Goal: Task Accomplishment & Management: Use online tool/utility

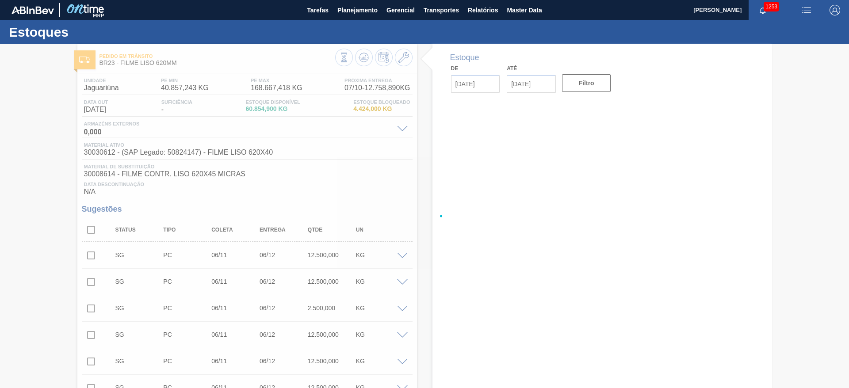
type input "[DATE]"
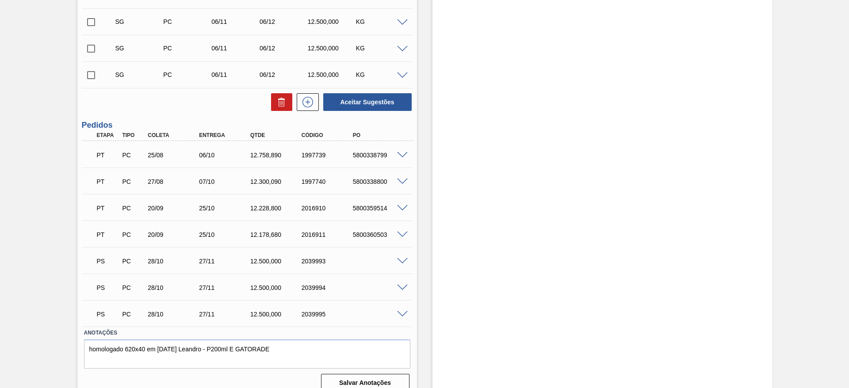
scroll to position [377, 0]
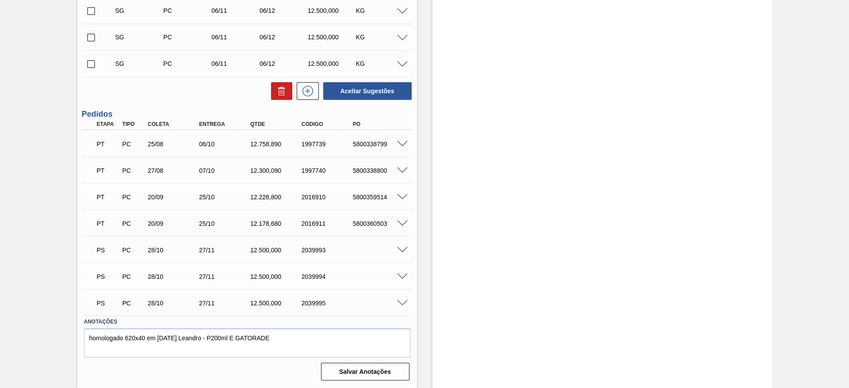
click at [402, 248] on span at bounding box center [402, 250] width 11 height 7
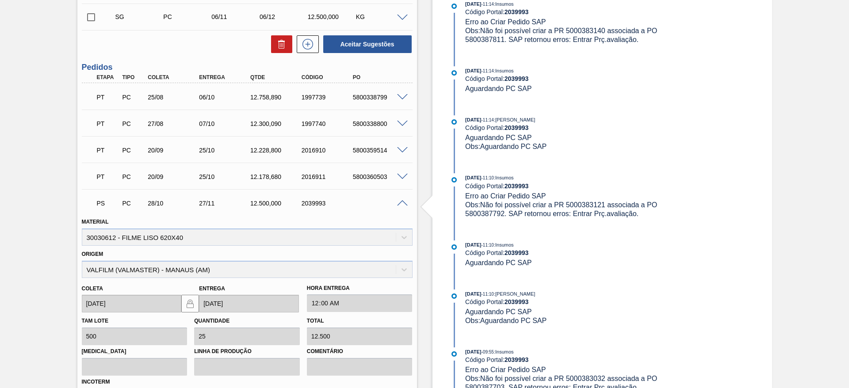
scroll to position [576, 0]
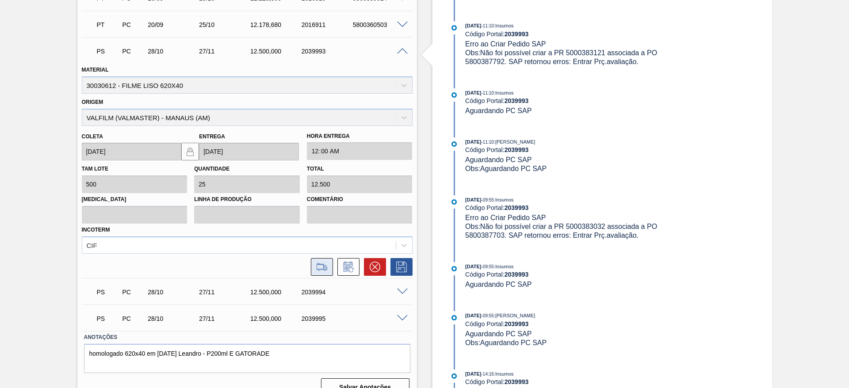
click at [318, 269] on icon at bounding box center [322, 270] width 8 height 2
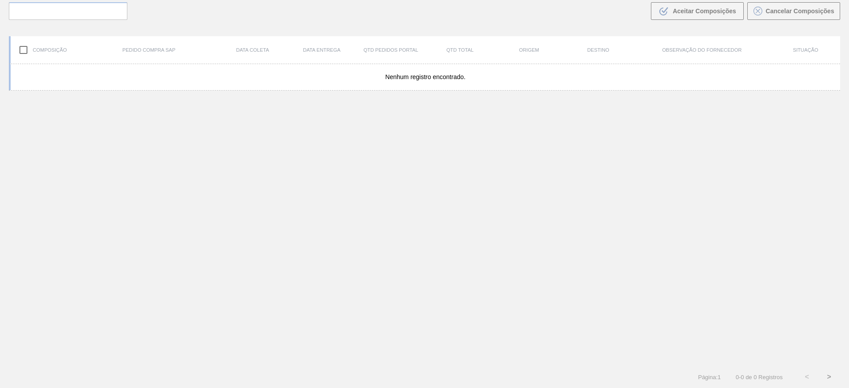
scroll to position [64, 0]
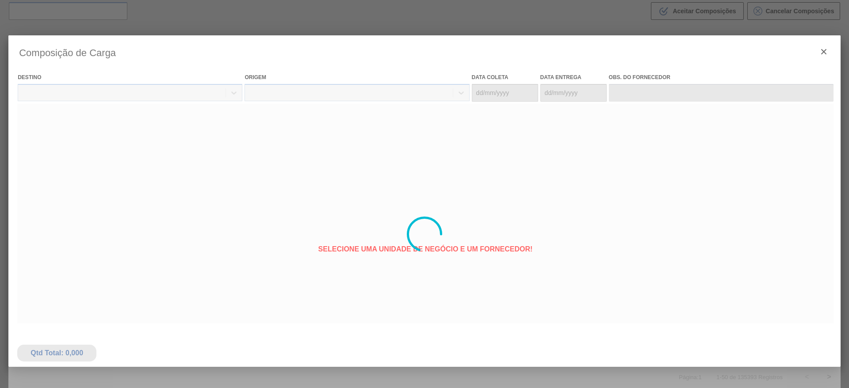
type coleta "[DATE]"
type Entrega "[DATE]"
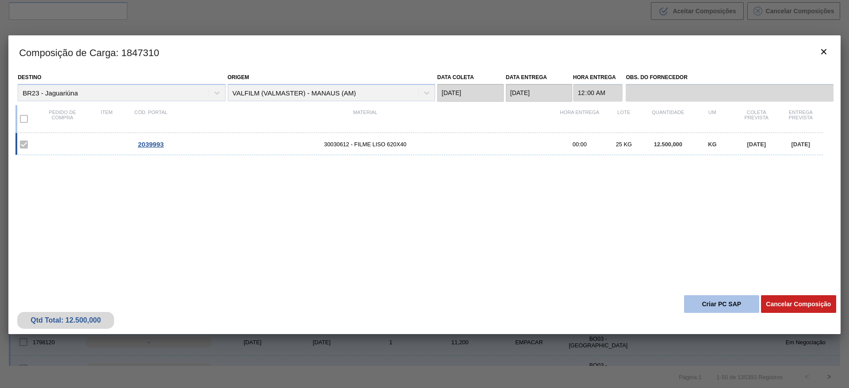
click at [705, 302] on button "Criar PC SAP" at bounding box center [721, 304] width 75 height 18
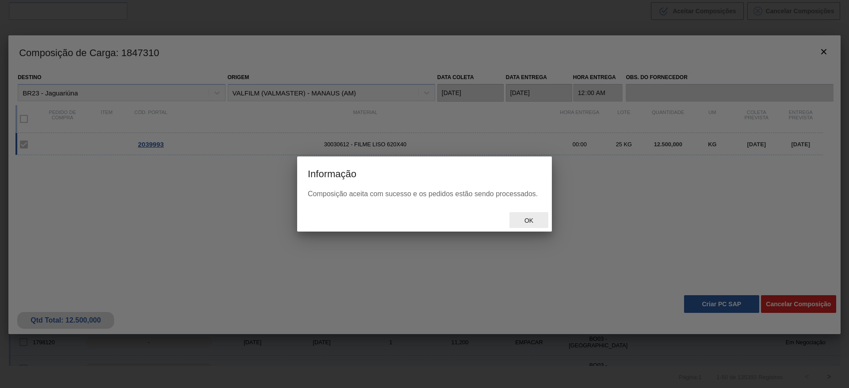
click at [530, 215] on div "Ok" at bounding box center [528, 220] width 39 height 16
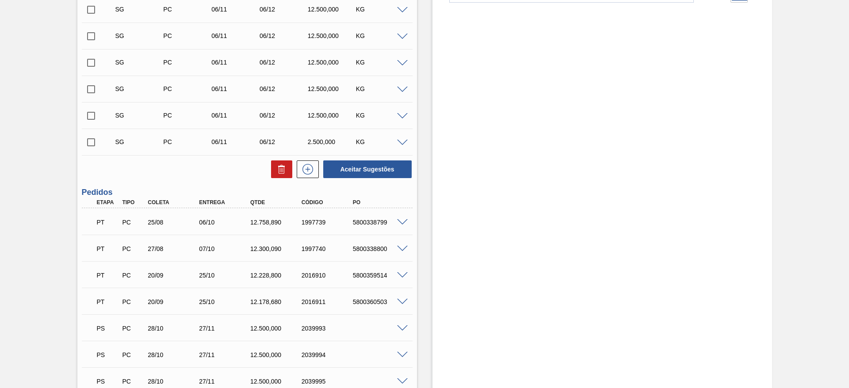
scroll to position [377, 0]
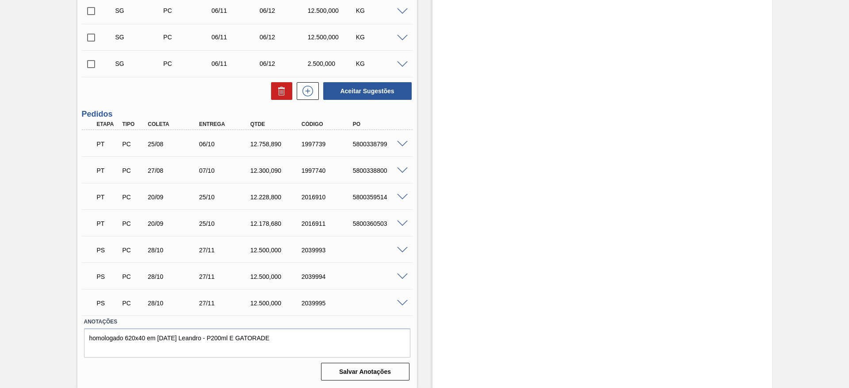
click at [401, 276] on span at bounding box center [402, 277] width 11 height 7
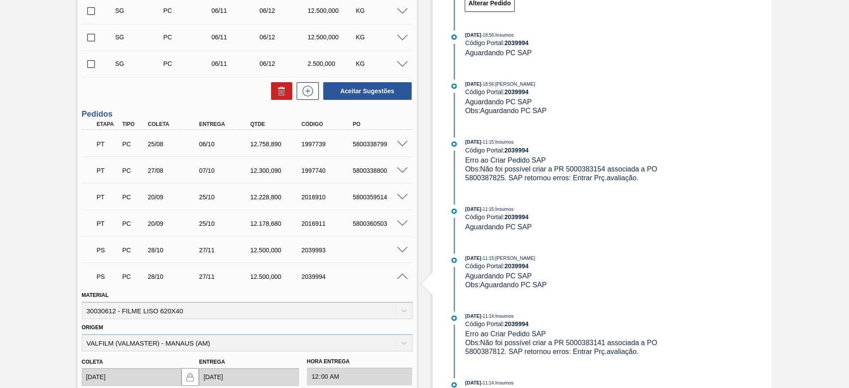
scroll to position [596, 0]
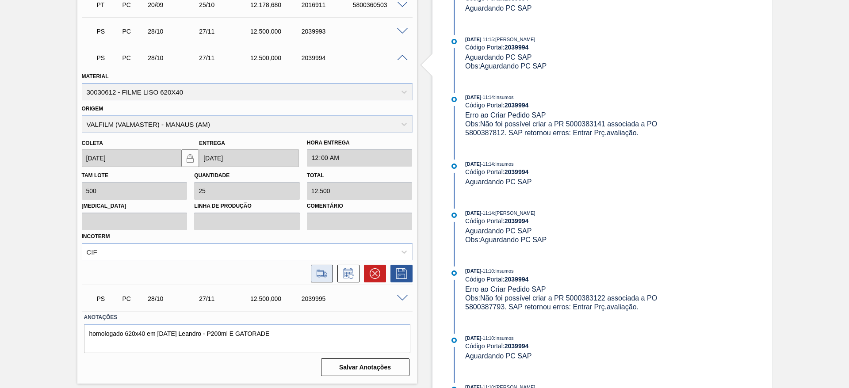
click at [320, 275] on icon at bounding box center [322, 273] width 14 height 11
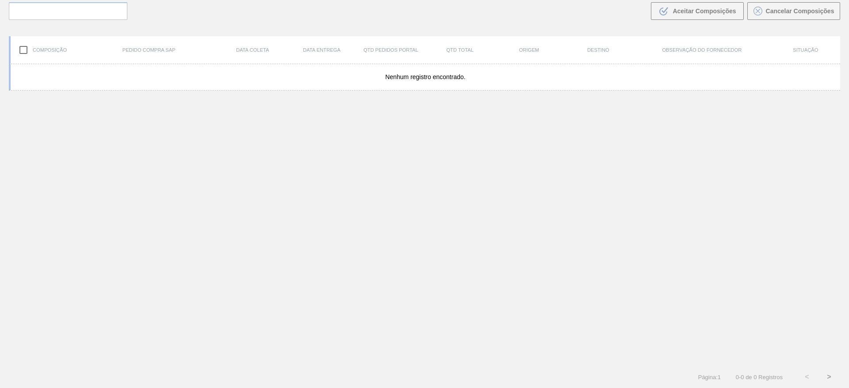
scroll to position [64, 0]
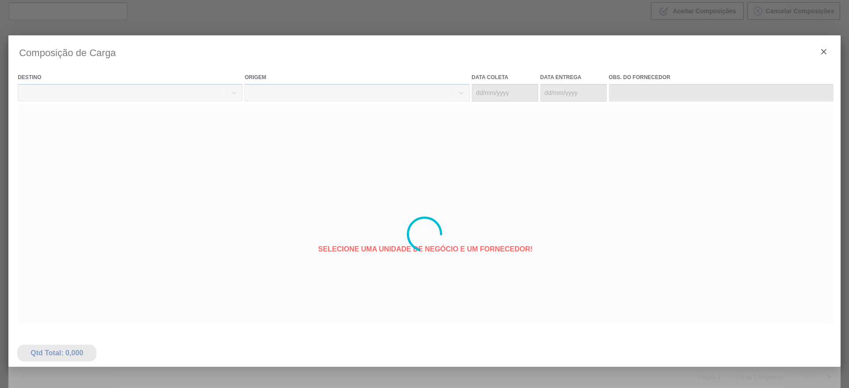
type coleta "[DATE]"
type Entrega "[DATE]"
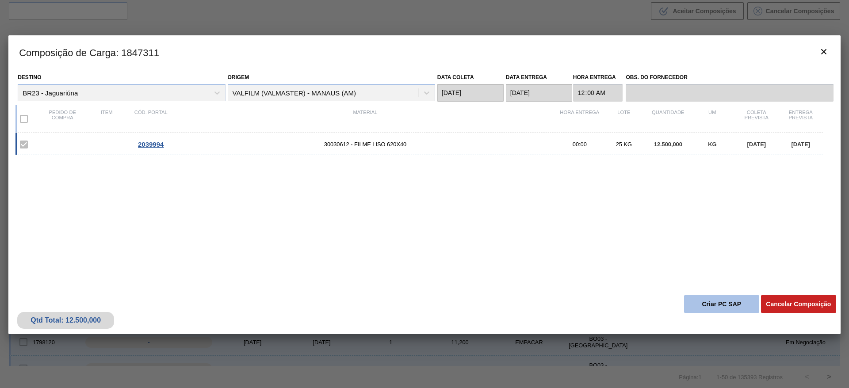
click at [726, 301] on button "Criar PC SAP" at bounding box center [721, 304] width 75 height 18
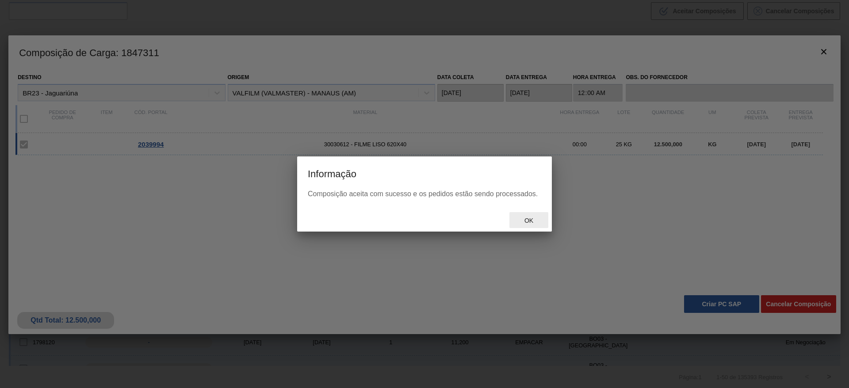
click at [531, 219] on span "Ok" at bounding box center [528, 220] width 23 height 7
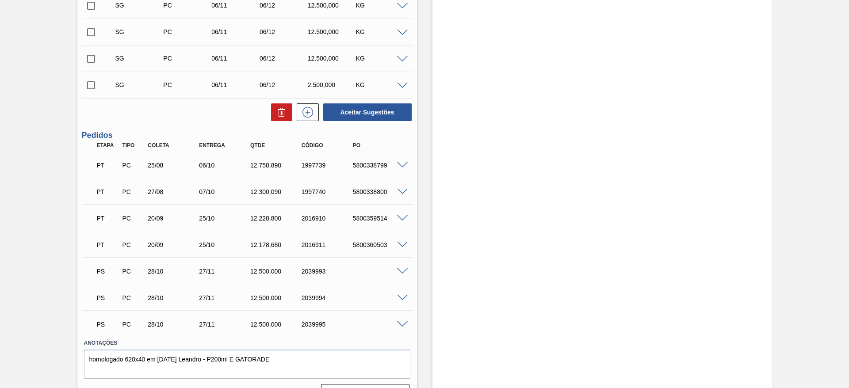
scroll to position [377, 0]
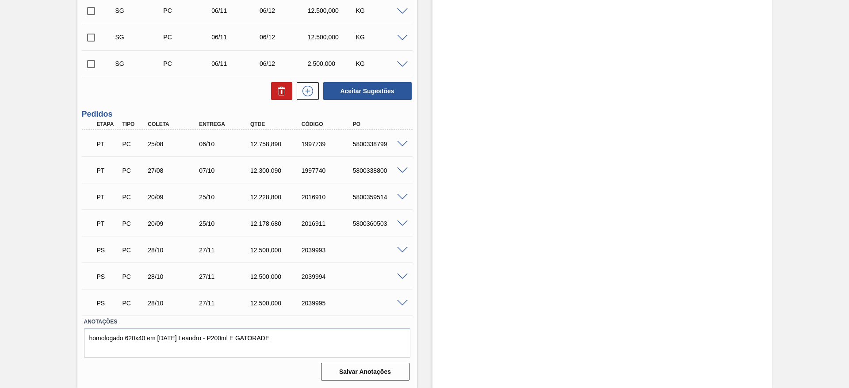
click at [402, 302] on span at bounding box center [402, 303] width 11 height 7
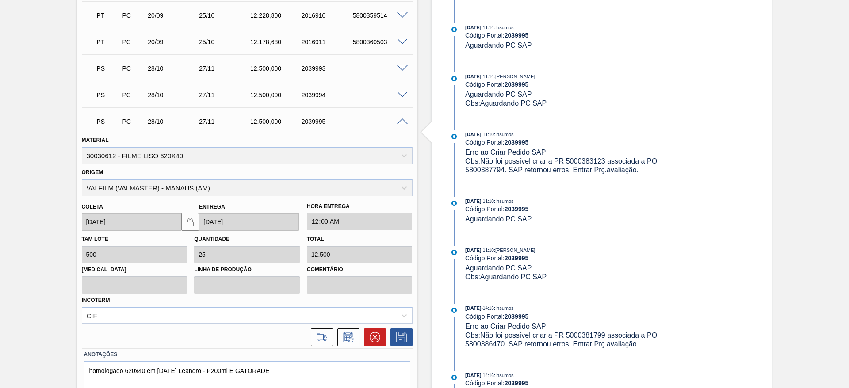
scroll to position [596, 0]
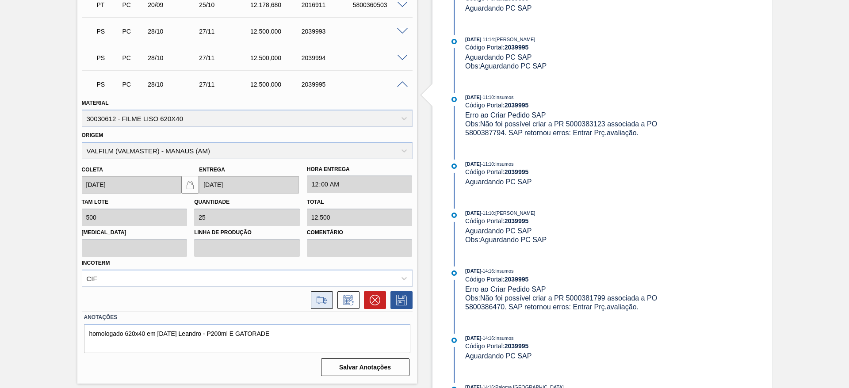
click at [320, 302] on icon at bounding box center [322, 300] width 14 height 11
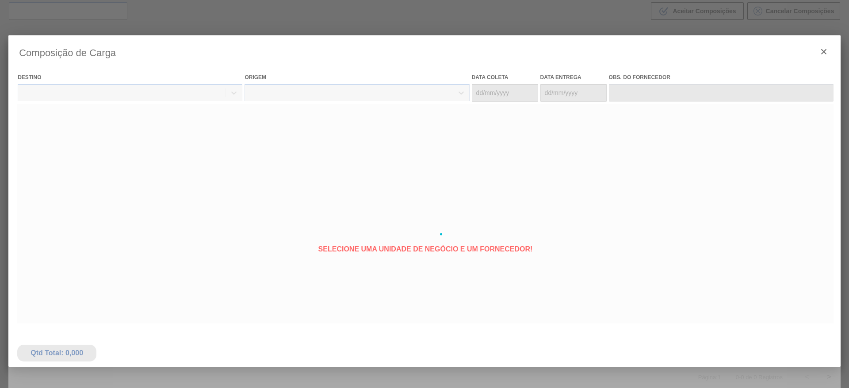
type coleta "[DATE]"
type Entrega "[DATE]"
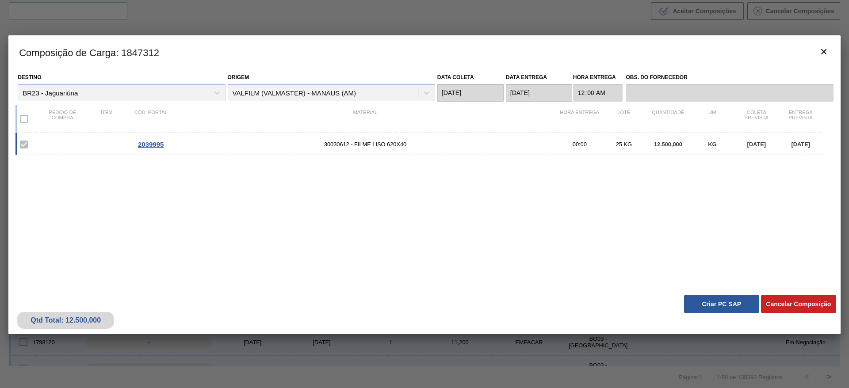
click at [711, 302] on button "Criar PC SAP" at bounding box center [721, 304] width 75 height 18
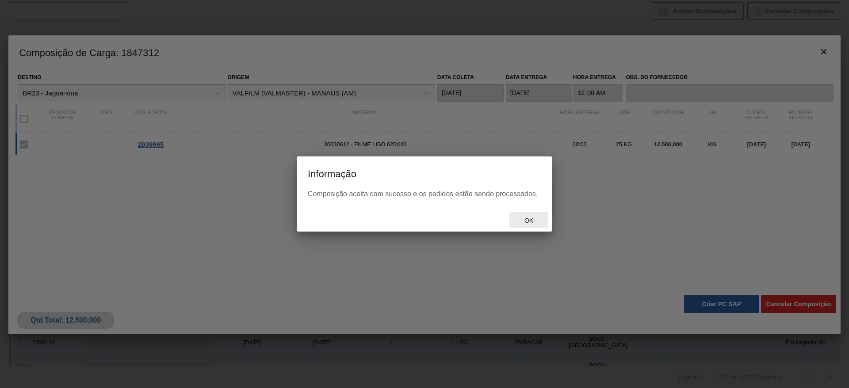
click at [527, 220] on span "Ok" at bounding box center [528, 220] width 23 height 7
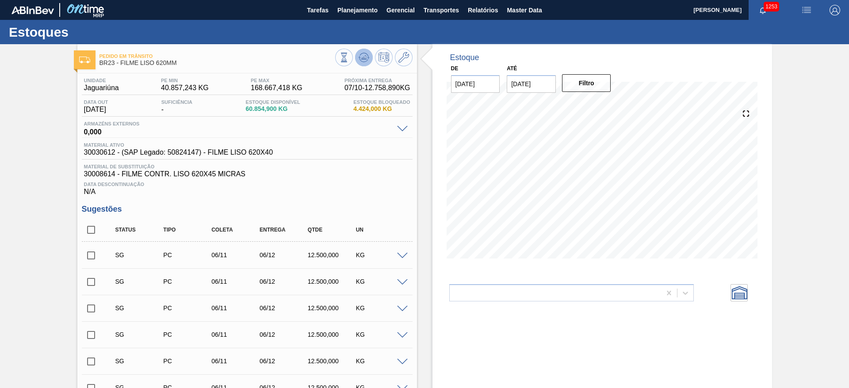
click at [364, 53] on icon at bounding box center [364, 57] width 11 height 11
click at [363, 56] on icon at bounding box center [364, 57] width 11 height 11
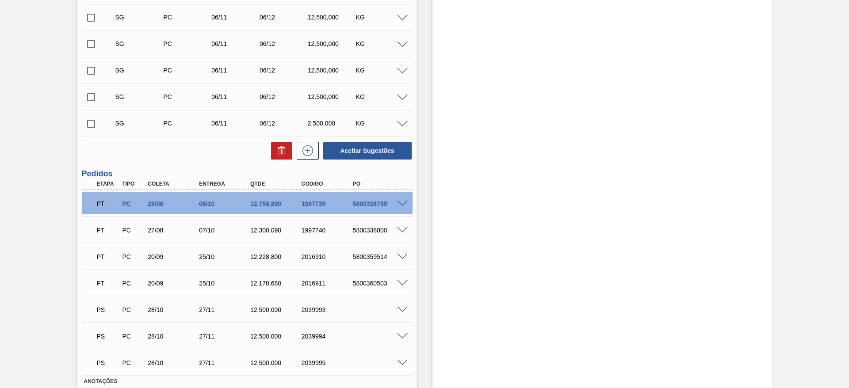
scroll to position [377, 0]
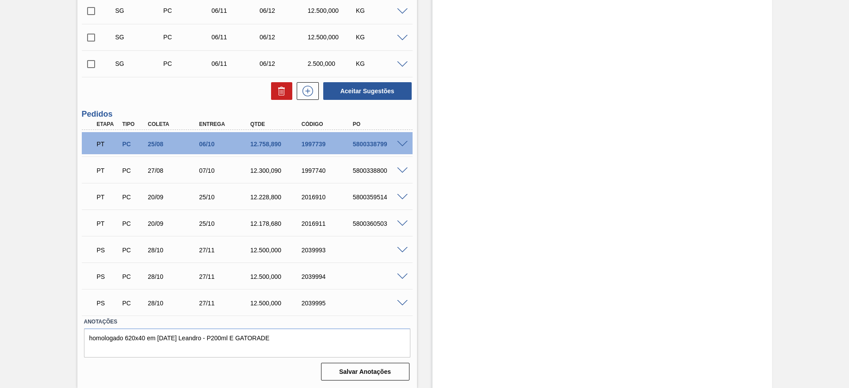
click at [401, 249] on span at bounding box center [402, 250] width 11 height 7
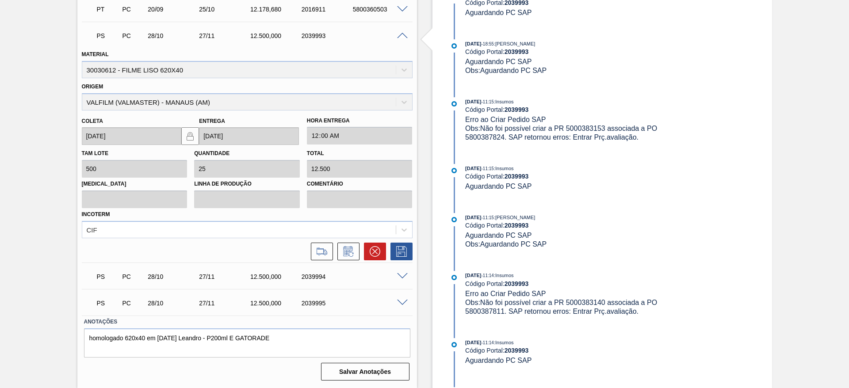
scroll to position [596, 0]
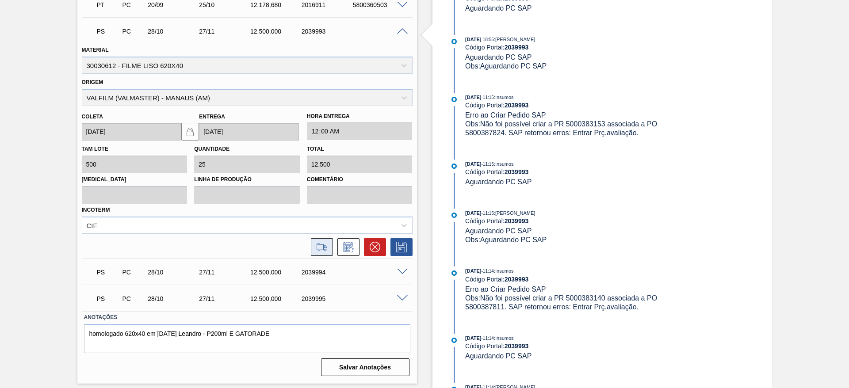
click at [318, 248] on icon at bounding box center [322, 247] width 14 height 11
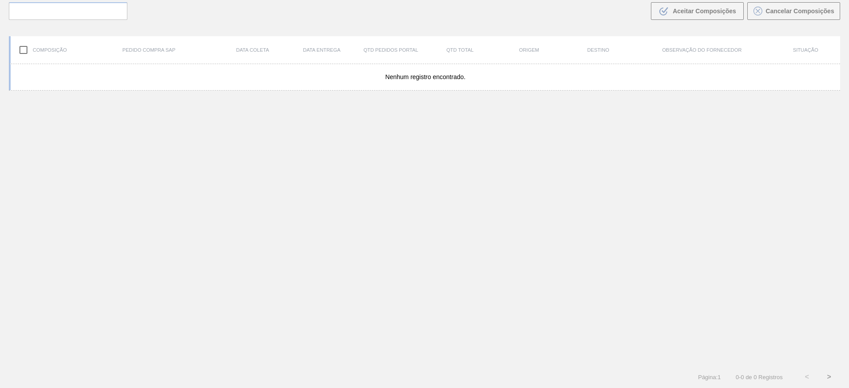
scroll to position [64, 0]
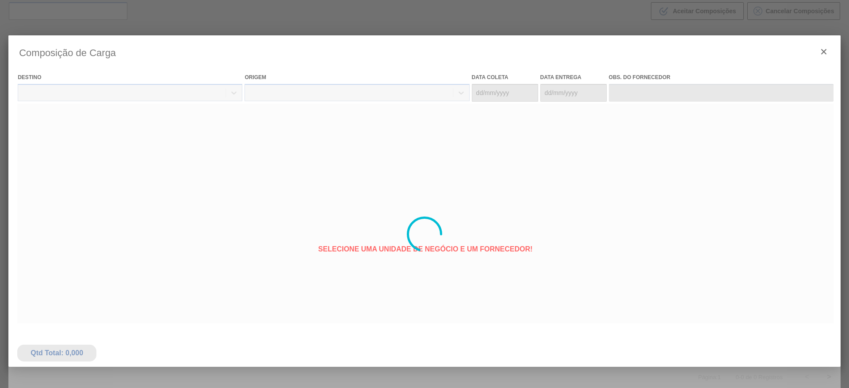
type coleta "[DATE]"
type Entrega "[DATE]"
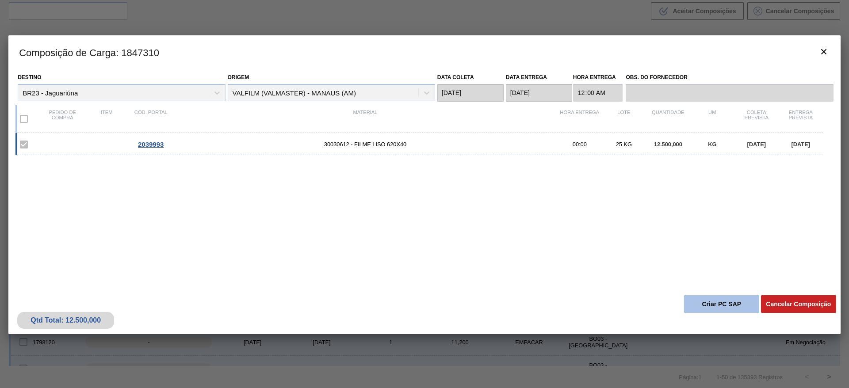
click at [718, 305] on button "Criar PC SAP" at bounding box center [721, 304] width 75 height 18
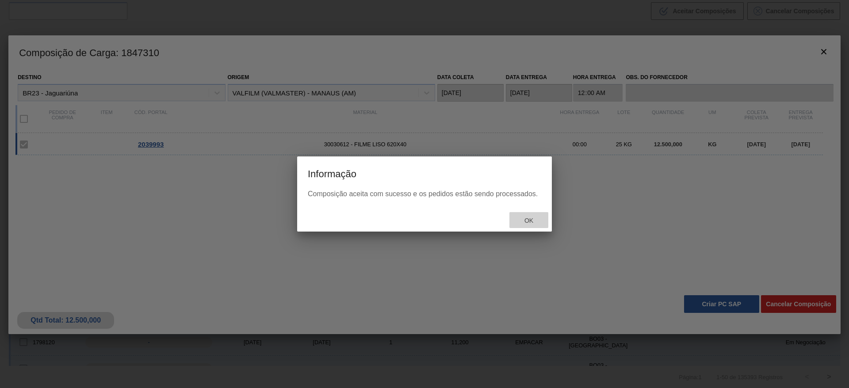
click at [538, 225] on div "Ok" at bounding box center [528, 220] width 39 height 16
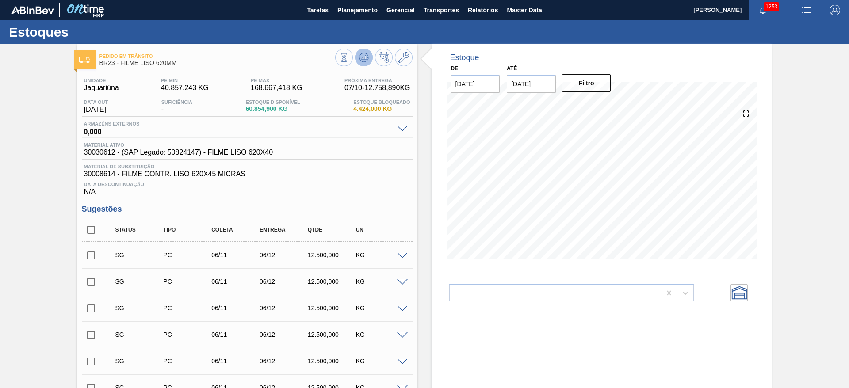
click at [359, 56] on icon at bounding box center [364, 57] width 11 height 11
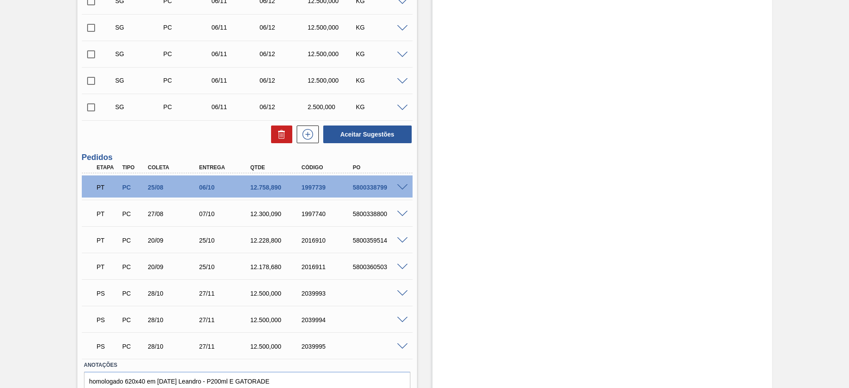
scroll to position [377, 0]
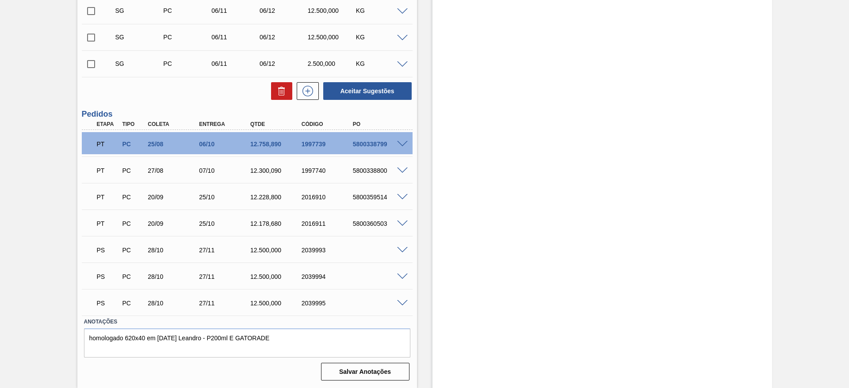
click at [402, 248] on span at bounding box center [402, 250] width 11 height 7
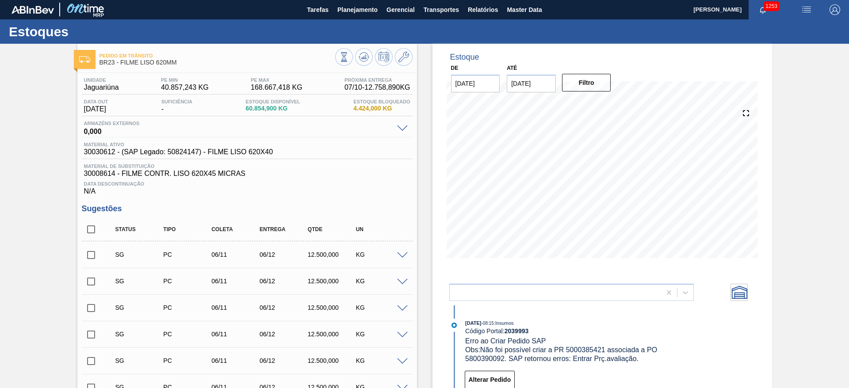
scroll to position [0, 0]
click at [108, 150] on span "30030612 - (SAP Legado: 50824147) - FILME LISO 620X40" at bounding box center [178, 153] width 189 height 8
copy span "30030612"
click at [398, 54] on icon at bounding box center [403, 57] width 11 height 11
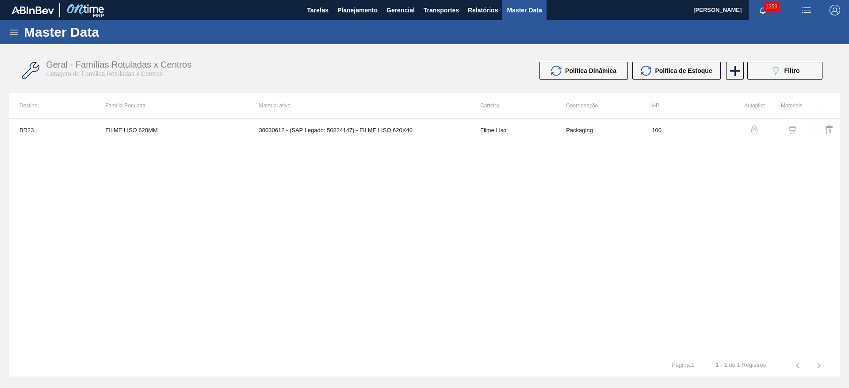
click at [792, 130] on img "button" at bounding box center [791, 130] width 9 height 9
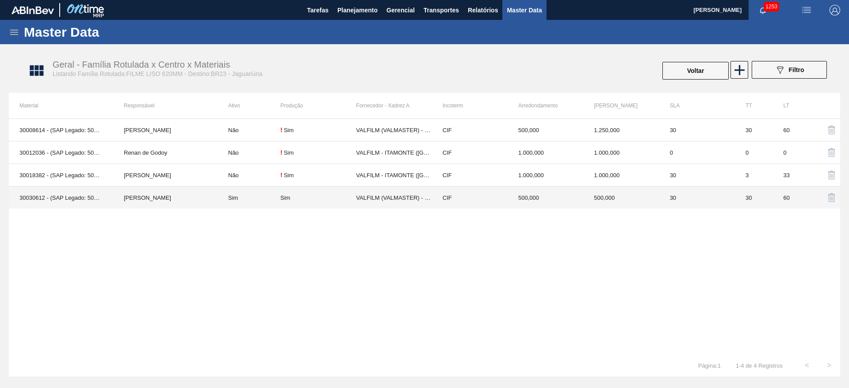
click at [182, 200] on td "[PERSON_NAME]" at bounding box center [165, 198] width 104 height 23
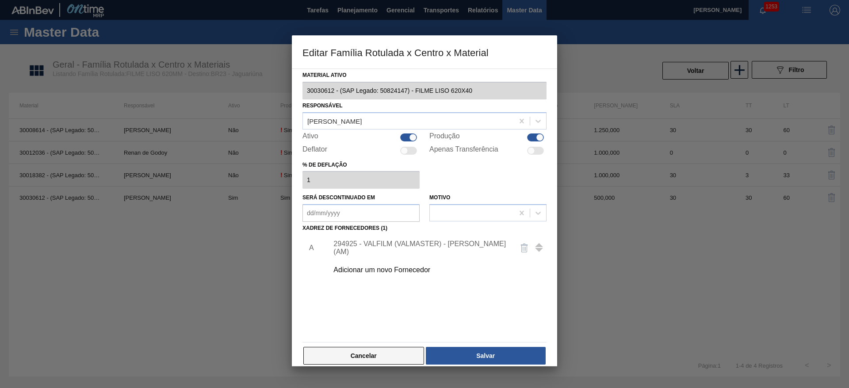
click at [384, 356] on button "Cancelar" at bounding box center [363, 356] width 121 height 18
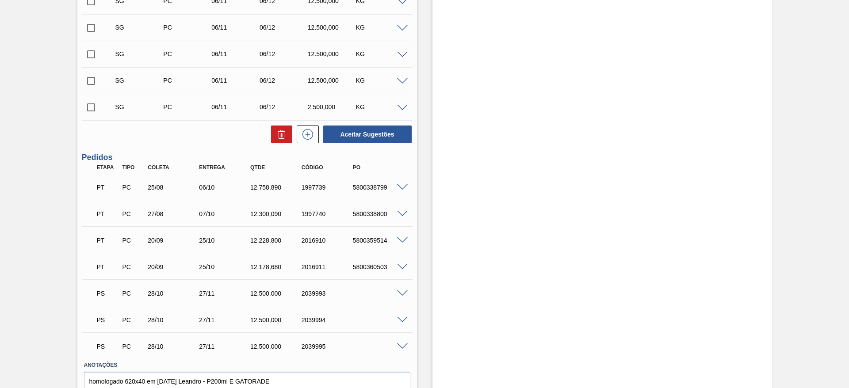
scroll to position [377, 0]
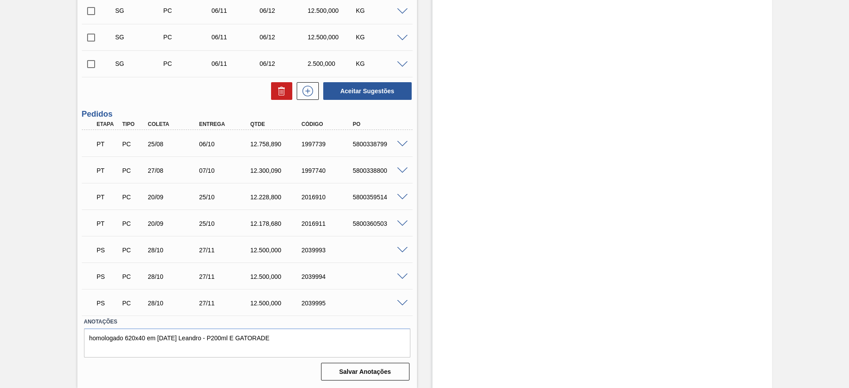
click at [398, 251] on span at bounding box center [402, 250] width 11 height 7
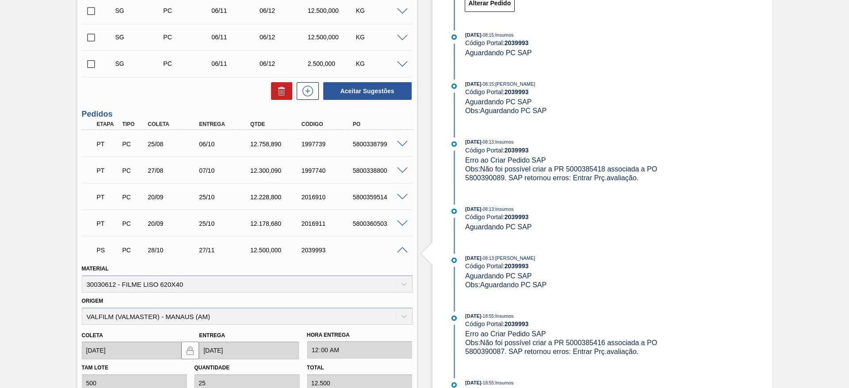
scroll to position [576, 0]
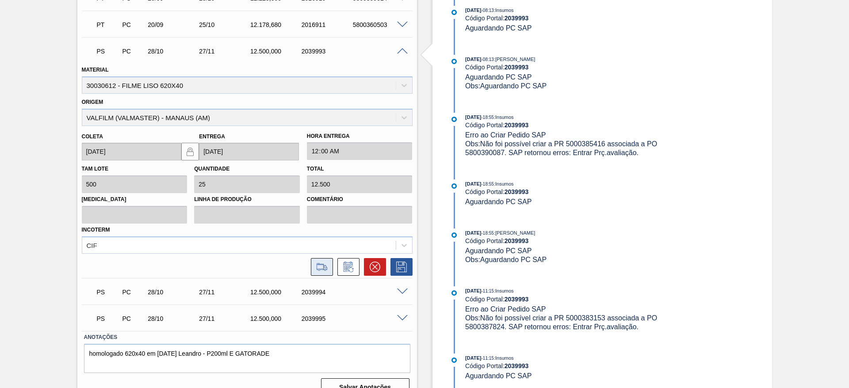
click at [321, 263] on icon at bounding box center [322, 267] width 14 height 11
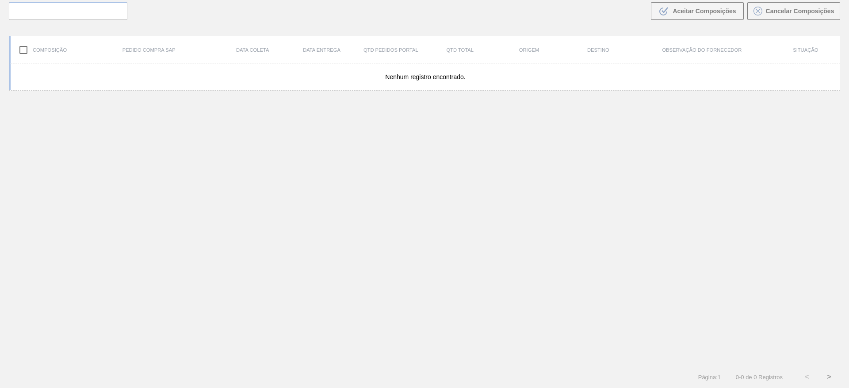
scroll to position [64, 0]
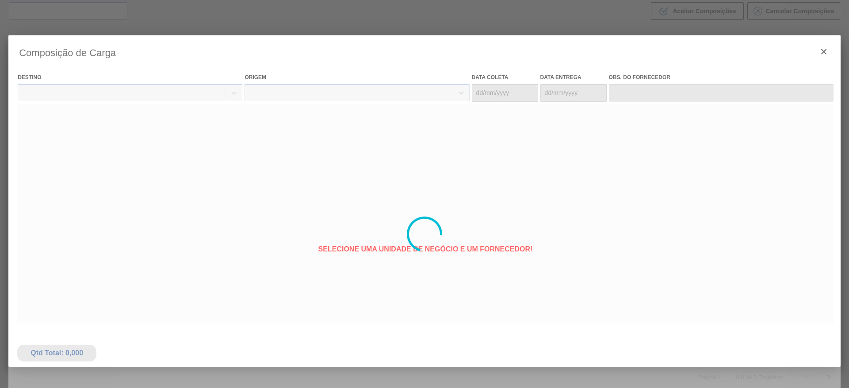
type coleta "[DATE]"
type Entrega "[DATE]"
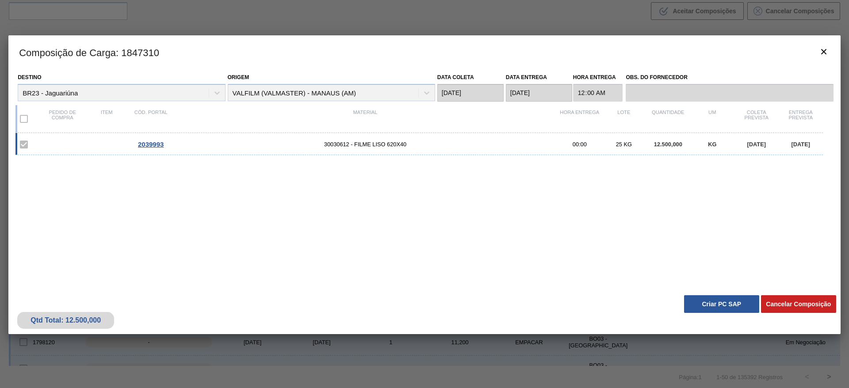
click at [707, 302] on button "Criar PC SAP" at bounding box center [721, 304] width 75 height 18
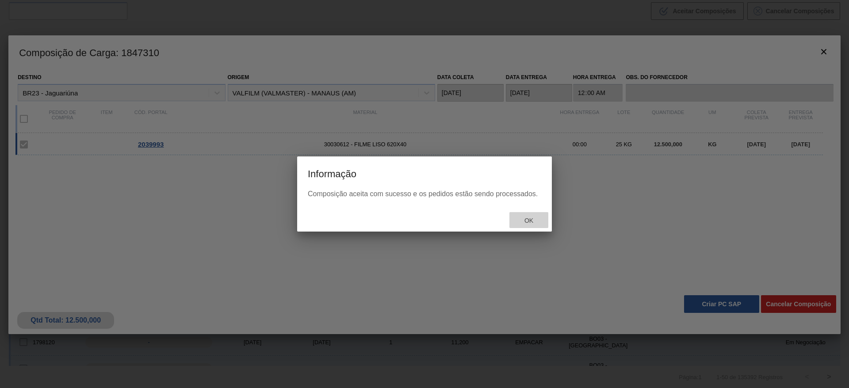
click at [521, 219] on span "Ok" at bounding box center [528, 220] width 23 height 7
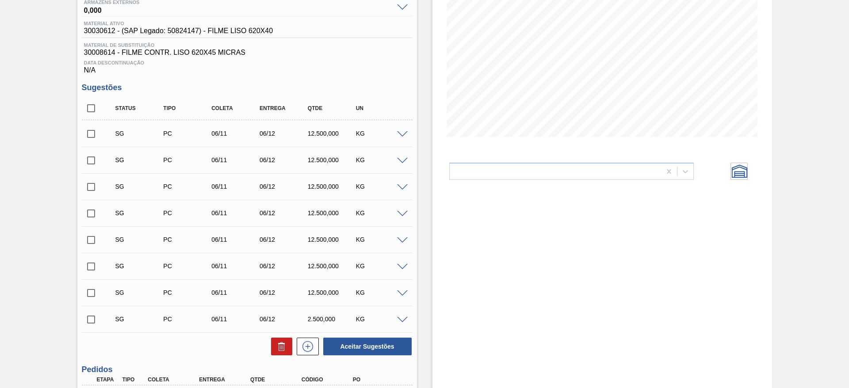
scroll to position [46, 0]
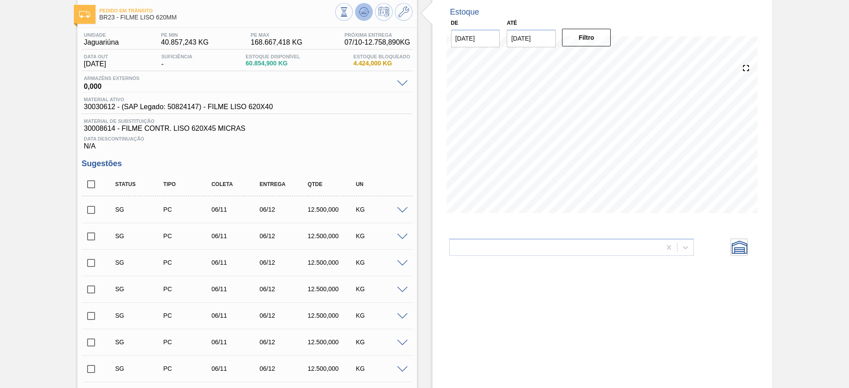
click at [363, 10] on icon at bounding box center [364, 12] width 11 height 11
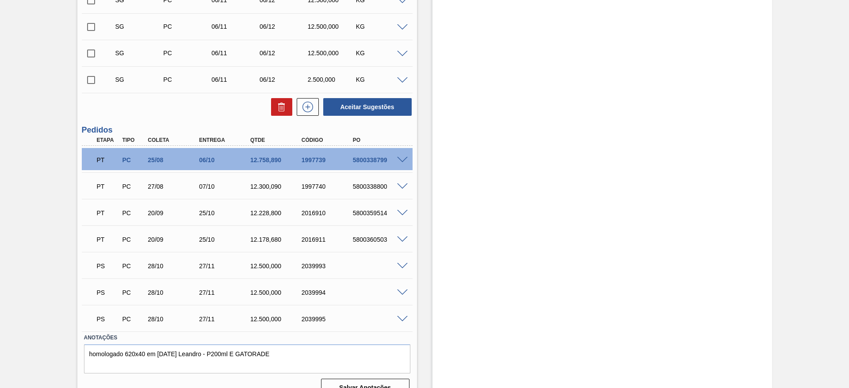
scroll to position [377, 0]
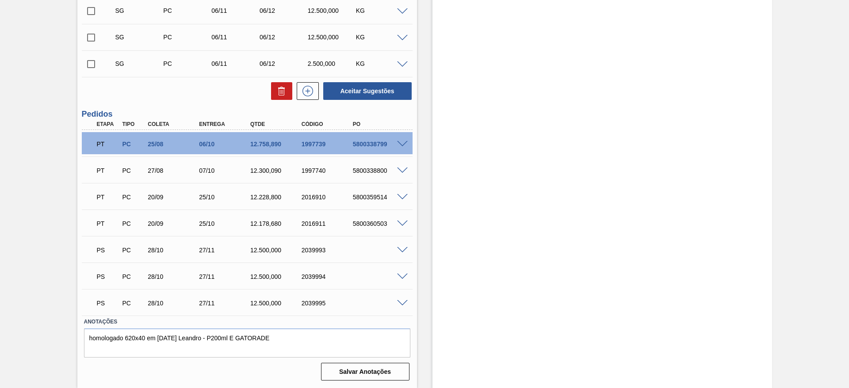
click at [401, 248] on span at bounding box center [402, 250] width 11 height 7
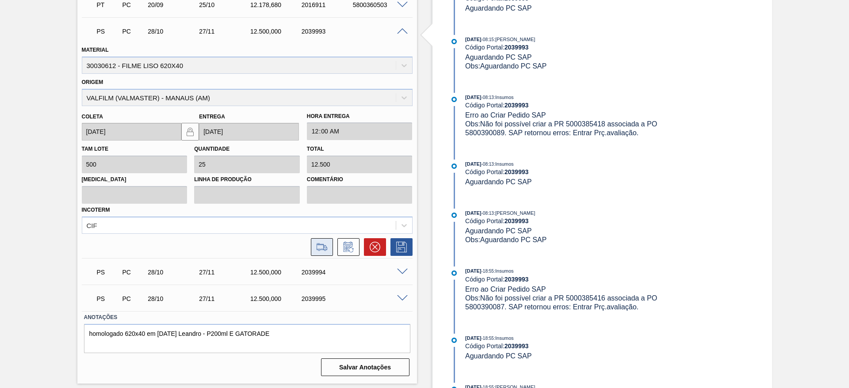
click at [318, 243] on icon at bounding box center [322, 246] width 11 height 7
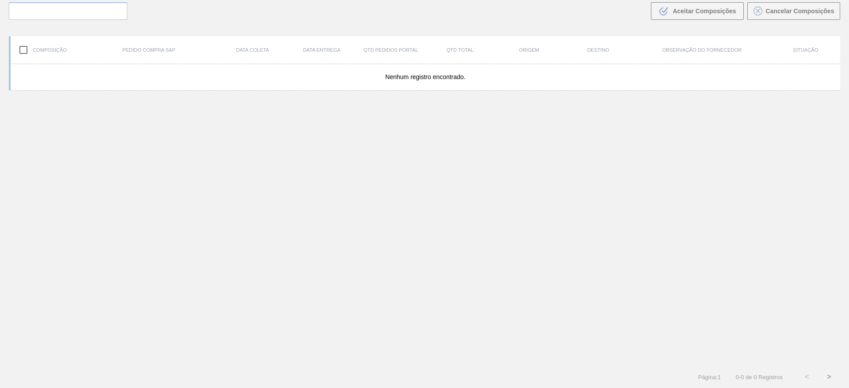
scroll to position [64, 0]
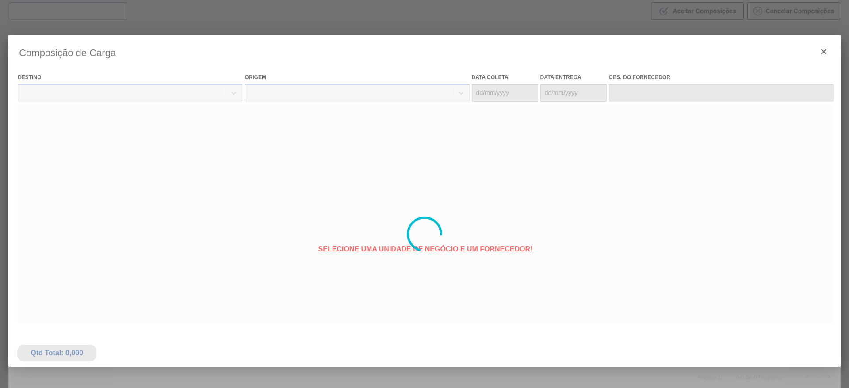
type coleta "[DATE]"
type Entrega "[DATE]"
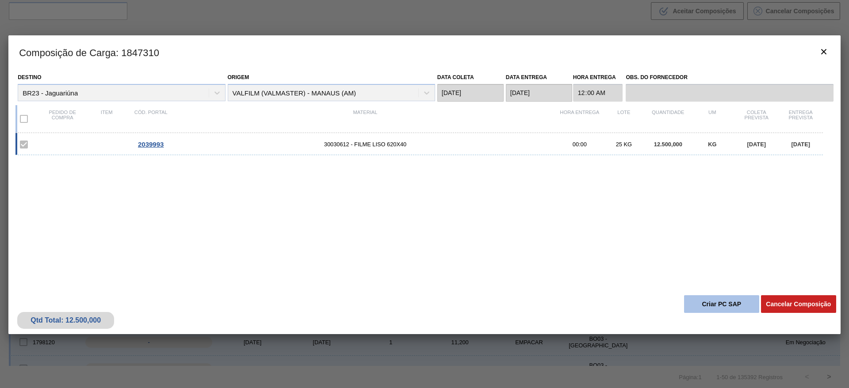
click at [690, 303] on button "Criar PC SAP" at bounding box center [721, 304] width 75 height 18
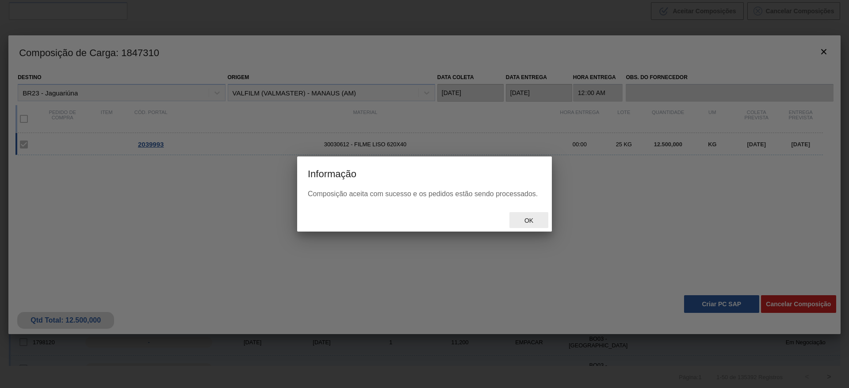
click at [536, 221] on span "Ok" at bounding box center [528, 220] width 23 height 7
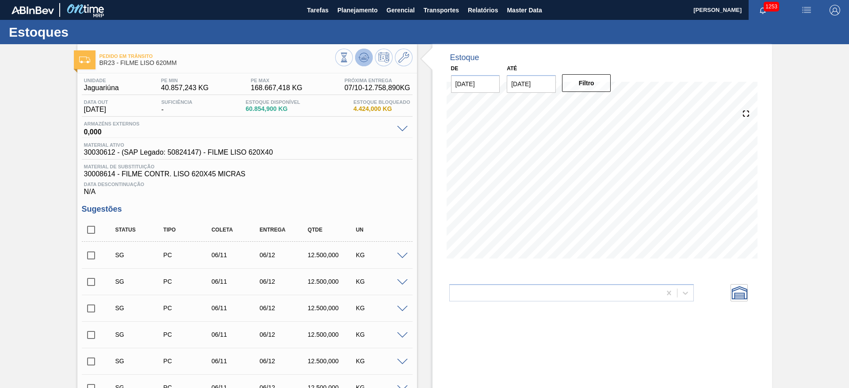
click at [363, 53] on icon at bounding box center [364, 57] width 11 height 11
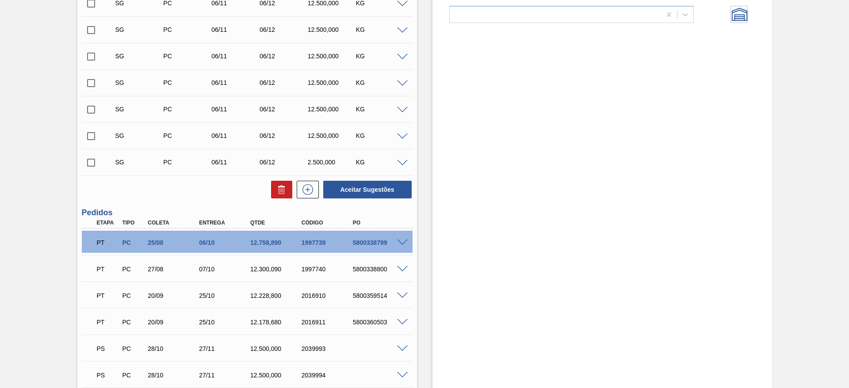
scroll to position [377, 0]
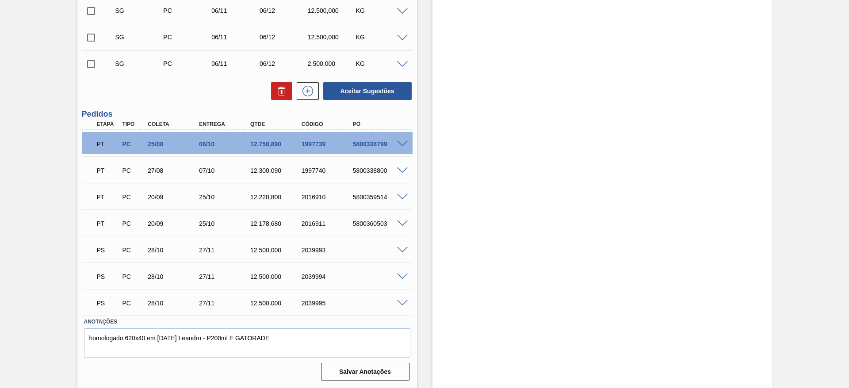
click at [400, 248] on span at bounding box center [402, 250] width 11 height 7
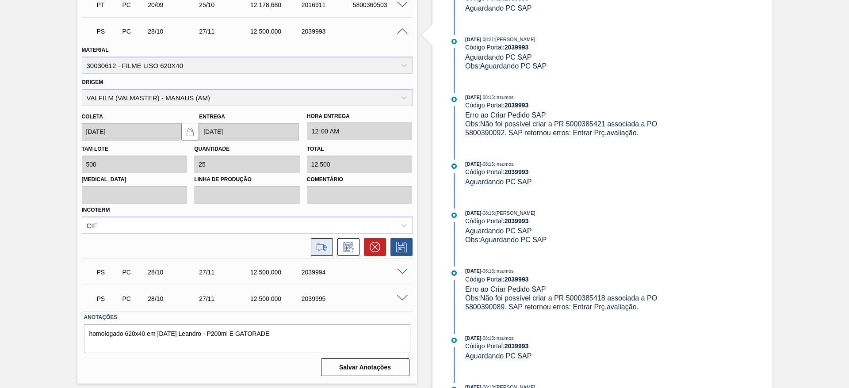
click at [322, 247] on icon at bounding box center [322, 247] width 14 height 11
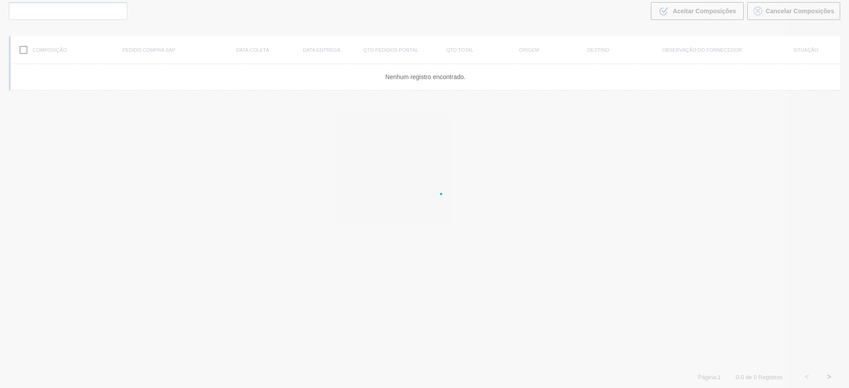
scroll to position [64, 0]
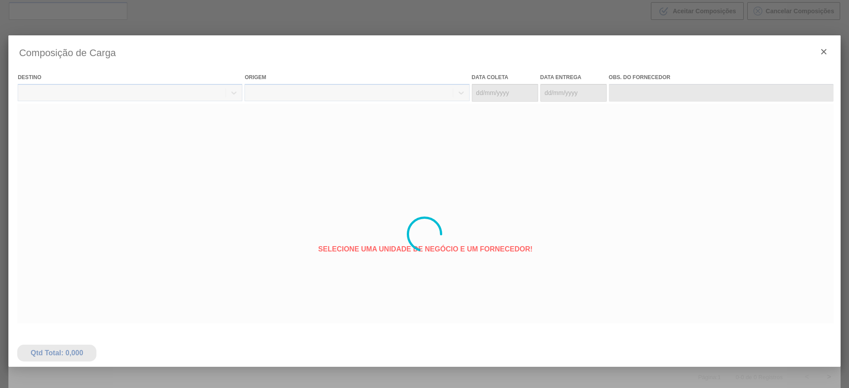
type coleta "[DATE]"
type Entrega "[DATE]"
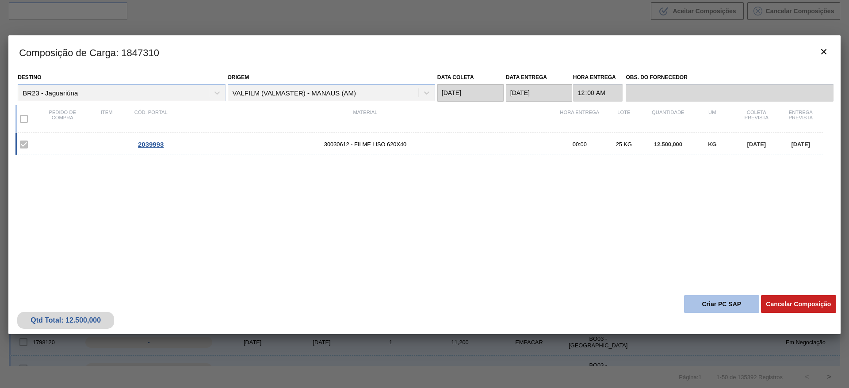
click at [717, 297] on button "Criar PC SAP" at bounding box center [721, 304] width 75 height 18
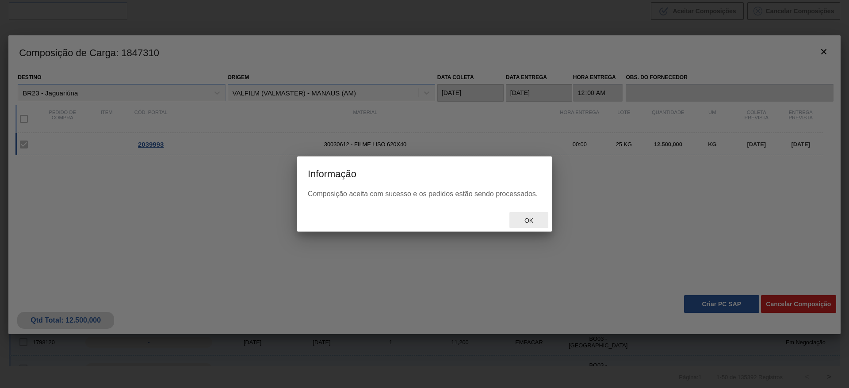
click at [531, 216] on div "Ok" at bounding box center [528, 220] width 39 height 16
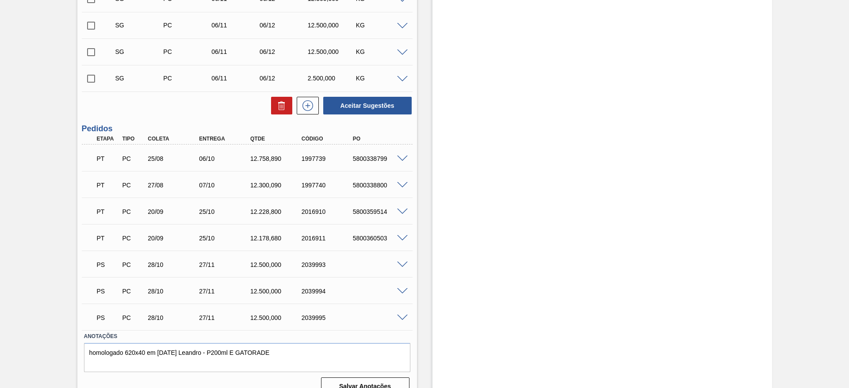
scroll to position [377, 0]
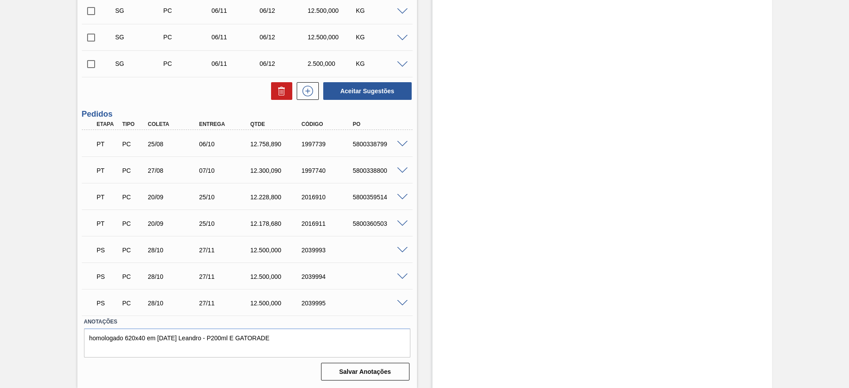
click at [400, 249] on span at bounding box center [402, 250] width 11 height 7
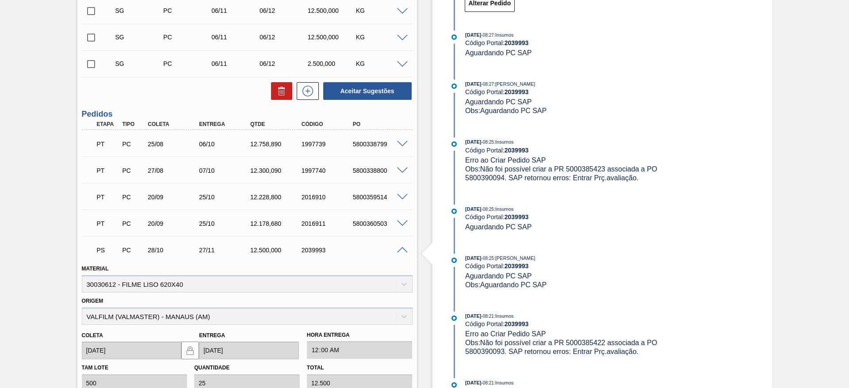
scroll to position [510, 0]
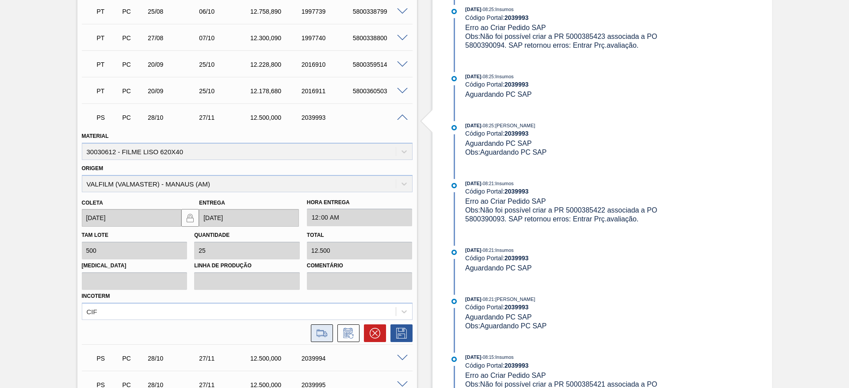
click at [323, 333] on icon at bounding box center [322, 333] width 14 height 11
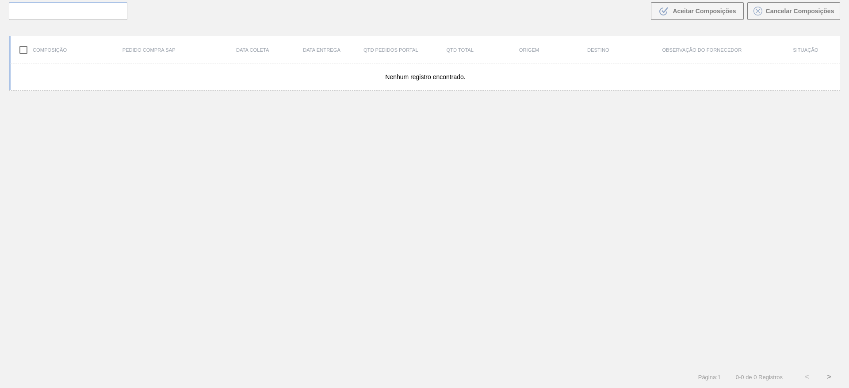
scroll to position [64, 0]
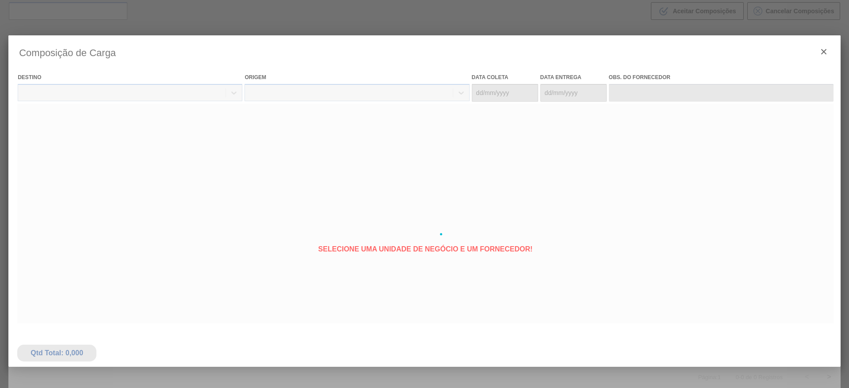
type coleta "[DATE]"
type Entrega "[DATE]"
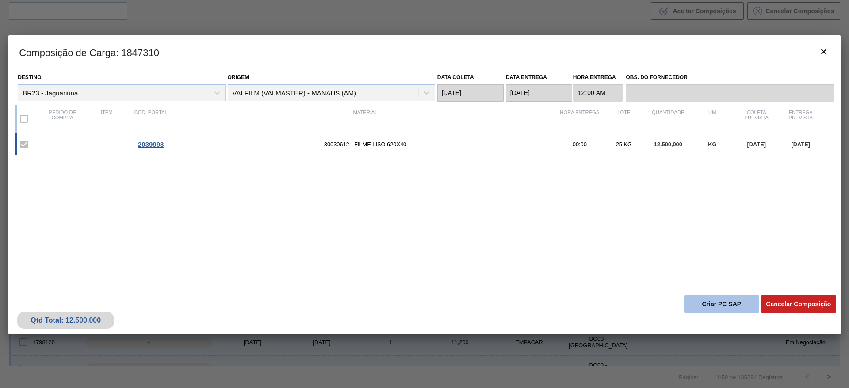
click at [717, 305] on button "Criar PC SAP" at bounding box center [721, 304] width 75 height 18
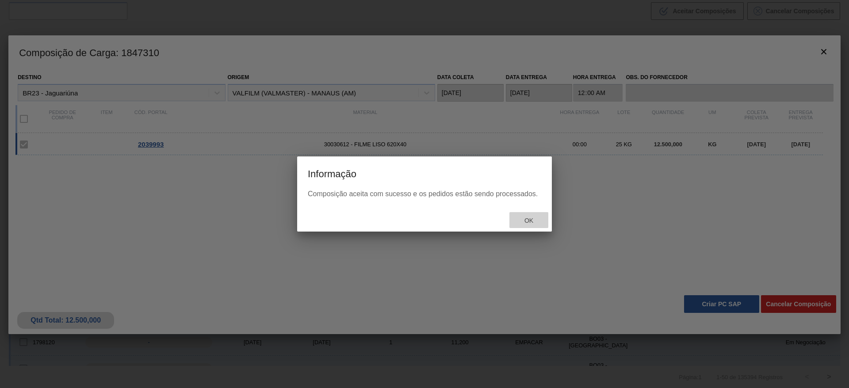
click at [532, 222] on span "Ok" at bounding box center [528, 220] width 23 height 7
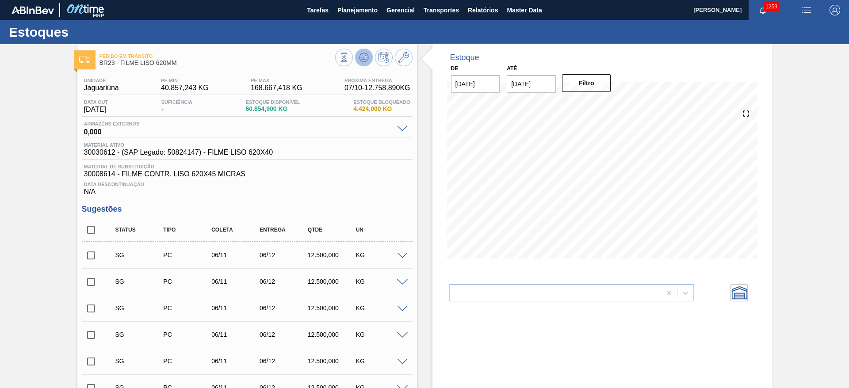
click at [365, 57] on icon at bounding box center [365, 58] width 1 height 4
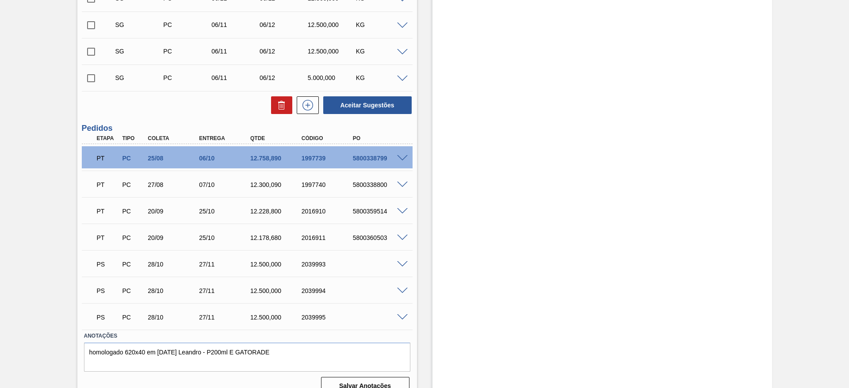
scroll to position [377, 0]
